Goal: Transaction & Acquisition: Obtain resource

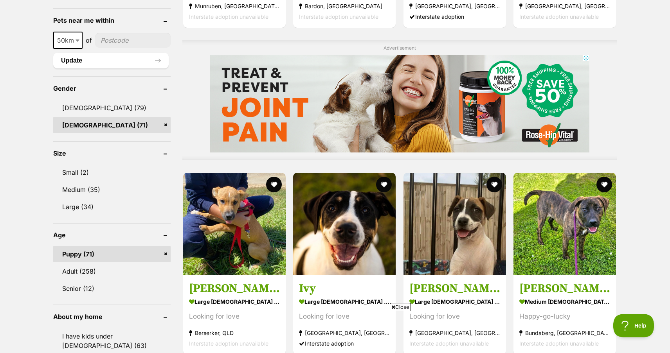
scroll to position [626, 0]
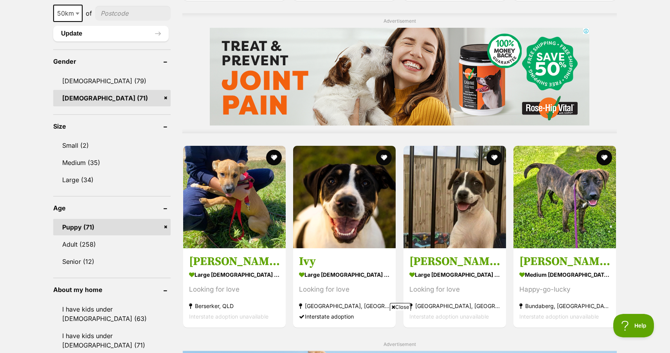
click at [102, 225] on link "Puppy (71)" at bounding box center [111, 227] width 117 height 16
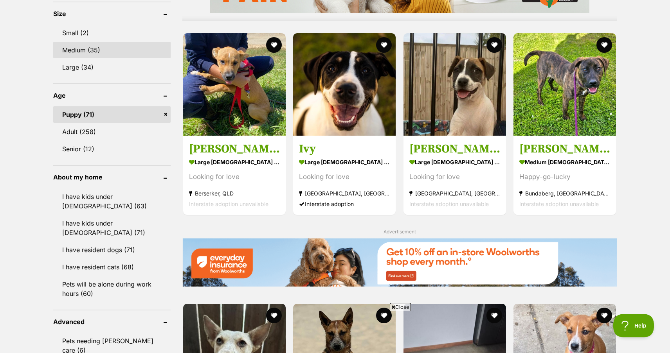
scroll to position [744, 0]
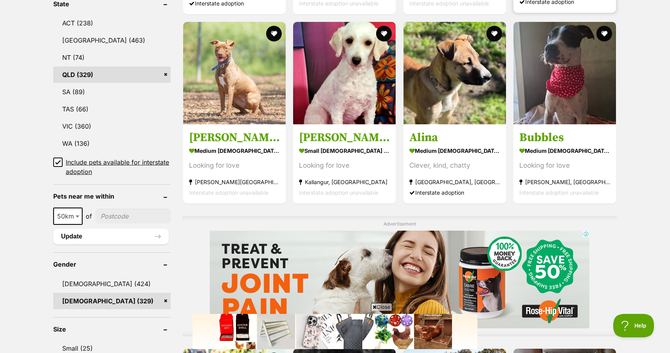
scroll to position [548, 0]
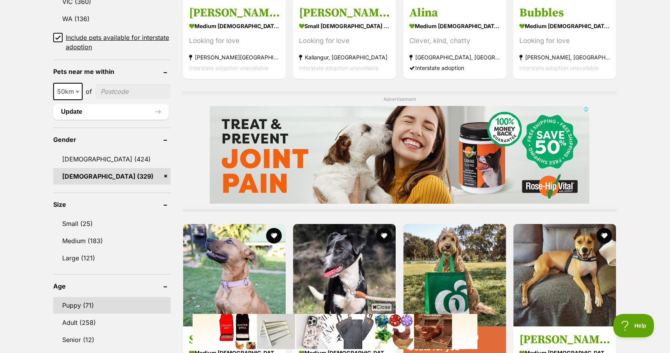
click at [77, 298] on link "Puppy (71)" at bounding box center [111, 305] width 117 height 16
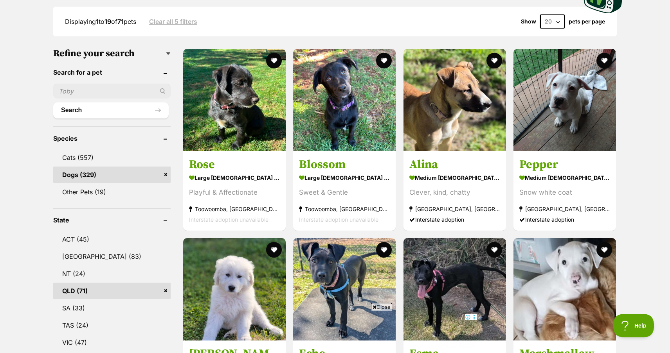
scroll to position [235, 0]
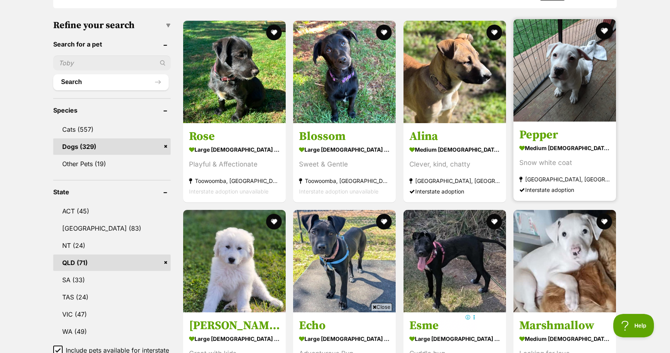
click at [605, 29] on button "favourite" at bounding box center [604, 30] width 17 height 17
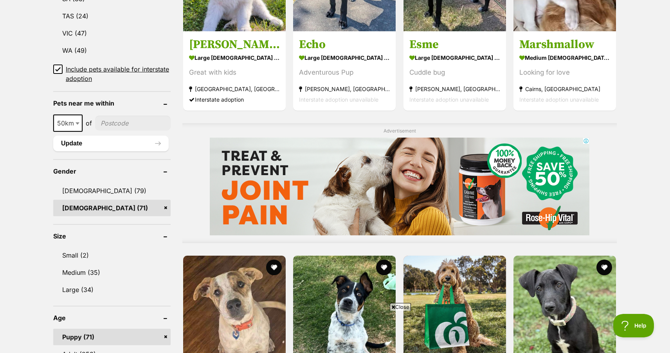
scroll to position [509, 0]
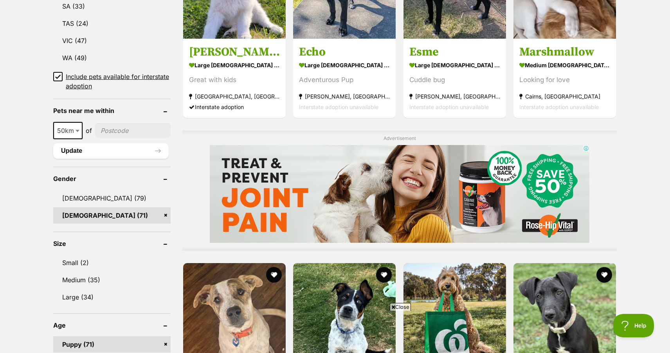
click at [116, 131] on input"] "postcode" at bounding box center [133, 130] width 76 height 15
type input"] "4310"
click at [112, 151] on button "Update" at bounding box center [110, 151] width 115 height 16
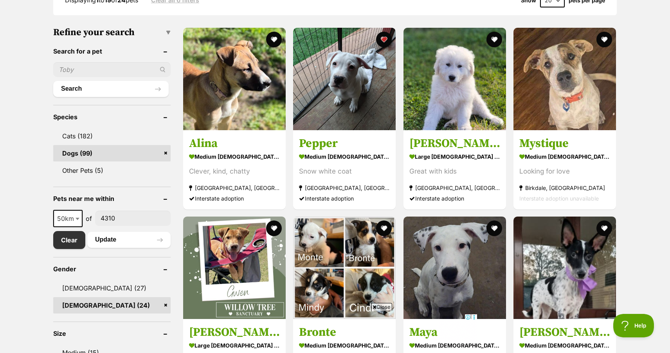
scroll to position [274, 0]
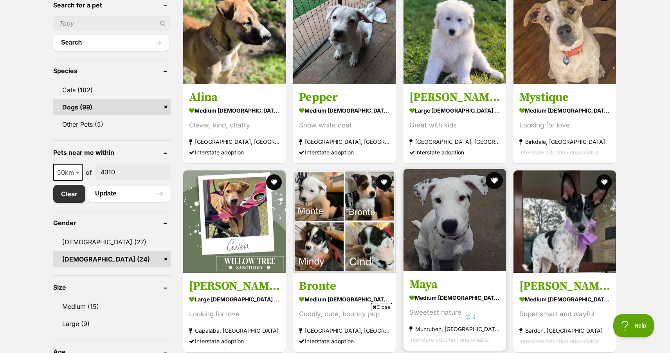
click at [492, 179] on button "favourite" at bounding box center [494, 180] width 17 height 17
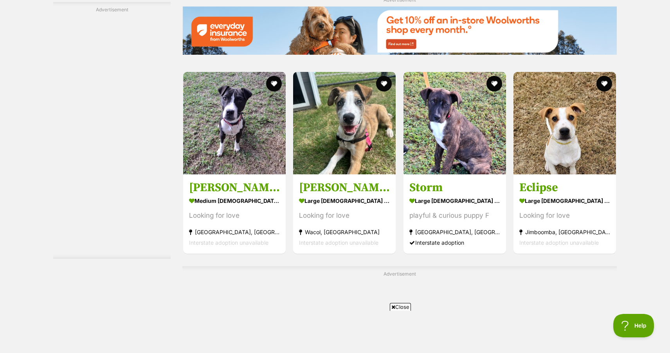
scroll to position [1174, 0]
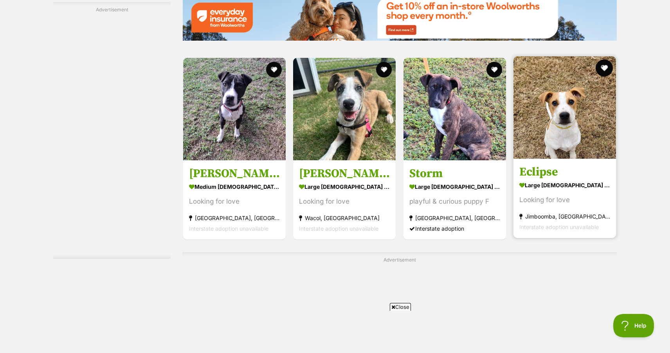
click at [603, 70] on button "favourite" at bounding box center [604, 67] width 17 height 17
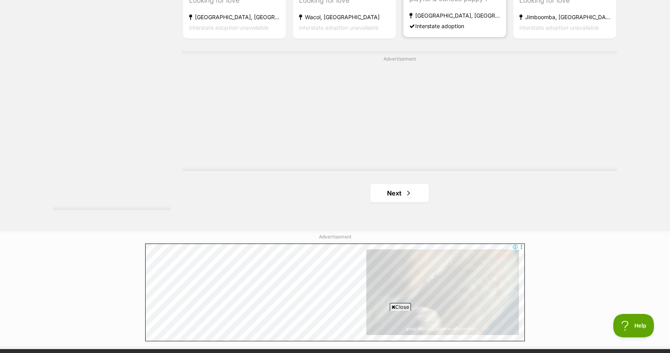
scroll to position [1448, 0]
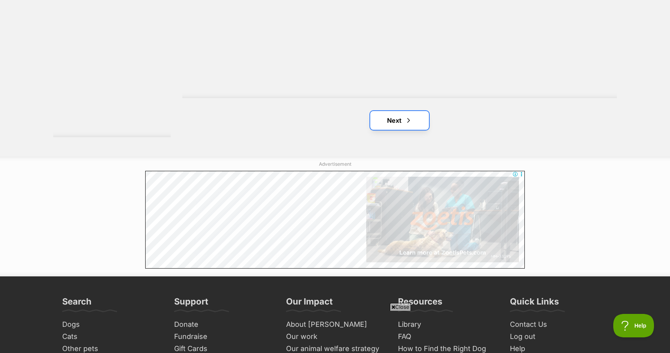
click at [405, 121] on span "Next page" at bounding box center [409, 120] width 8 height 9
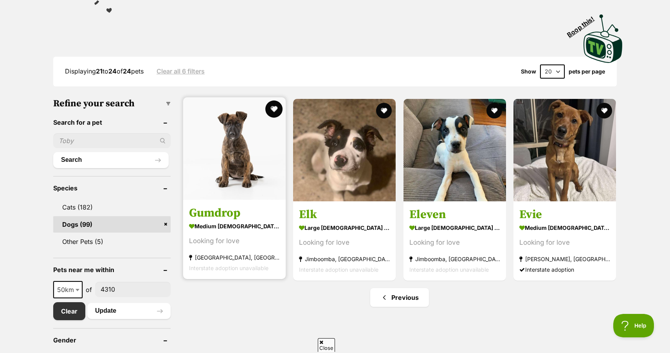
click at [274, 106] on button "favourite" at bounding box center [273, 109] width 17 height 17
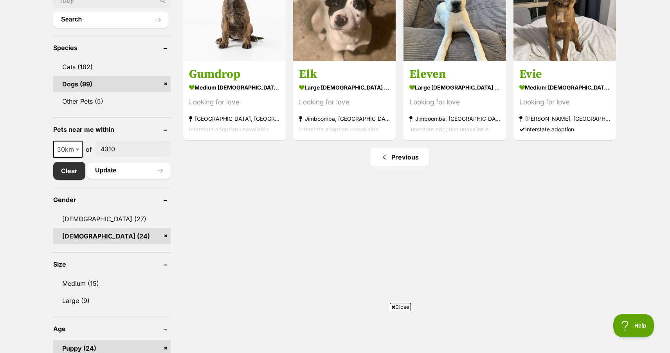
scroll to position [313, 0]
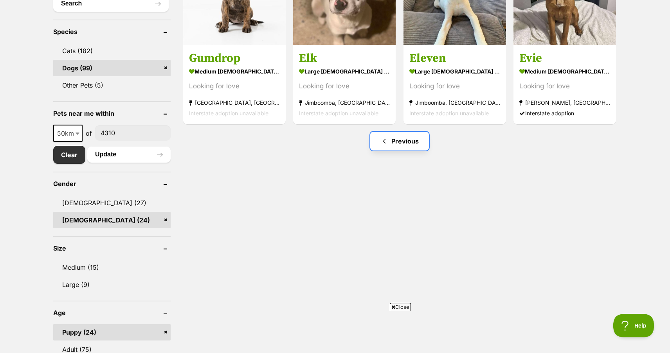
click at [407, 145] on link "Previous" at bounding box center [399, 141] width 59 height 19
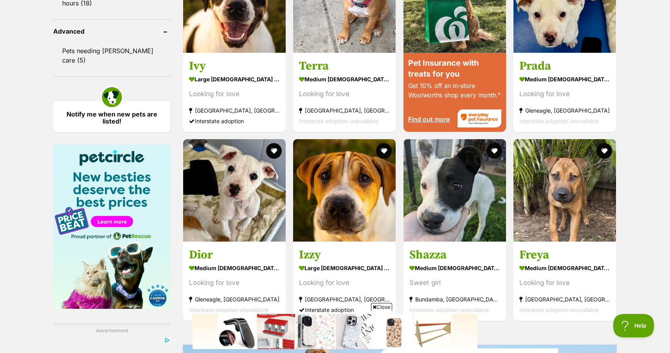
scroll to position [822, 0]
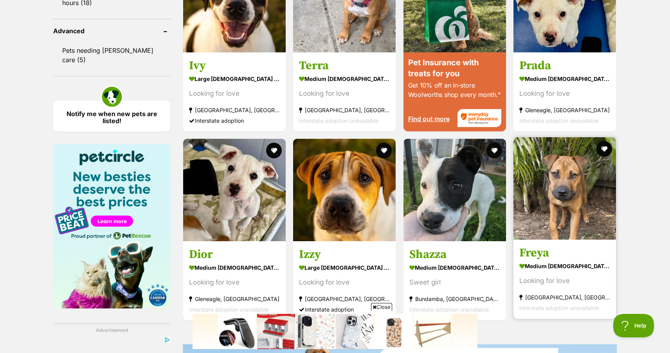
click at [539, 274] on section "medium female Dog Looking for love Brisbane, QLD Interstate adoption unavailable" at bounding box center [564, 287] width 91 height 53
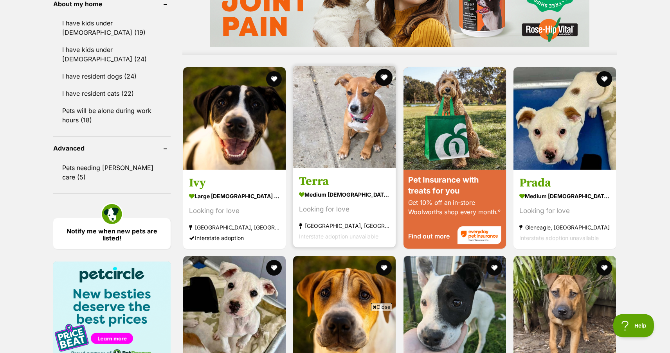
click at [384, 74] on button "favourite" at bounding box center [384, 77] width 17 height 17
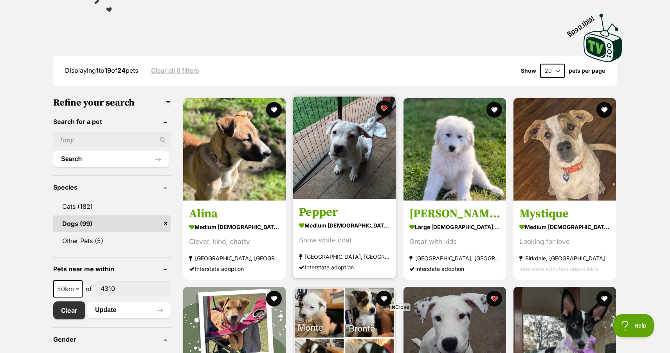
scroll to position [157, 0]
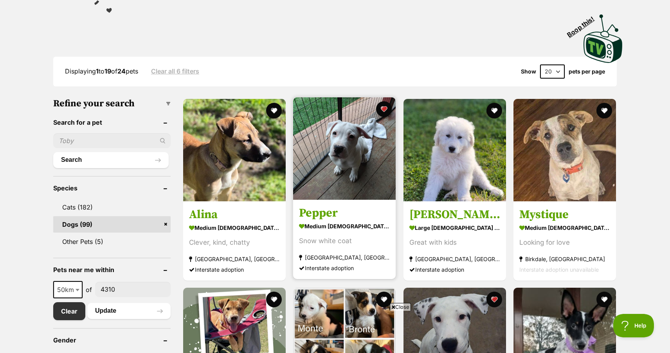
click at [330, 207] on link "Pepper medium female Dog Snow white coat Warwick, QLD Interstate adoption" at bounding box center [344, 239] width 103 height 79
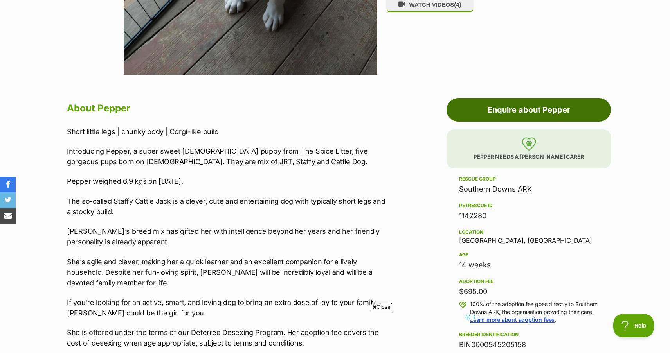
click at [551, 99] on link "Enquire about Pepper" at bounding box center [529, 109] width 164 height 23
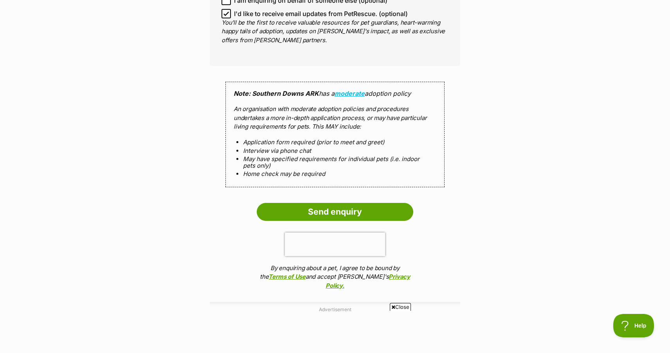
scroll to position [783, 0]
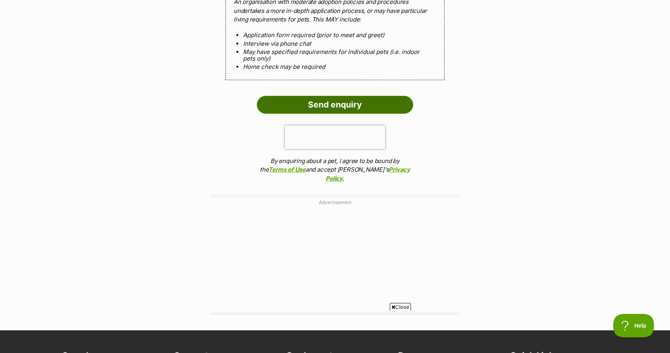
click at [335, 103] on input "Send enquiry" at bounding box center [335, 105] width 157 height 18
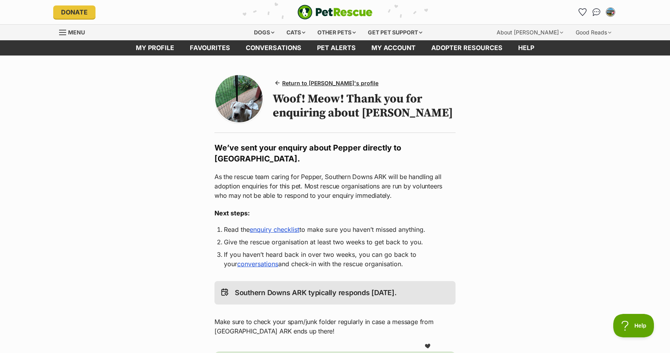
click at [79, 32] on span "Menu" at bounding box center [76, 32] width 17 height 7
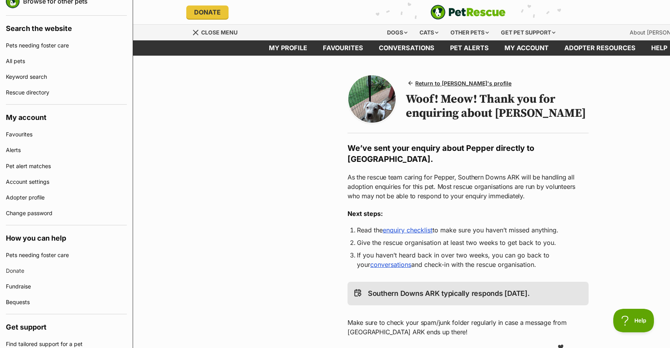
scroll to position [117, 0]
